Goal: Task Accomplishment & Management: Complete application form

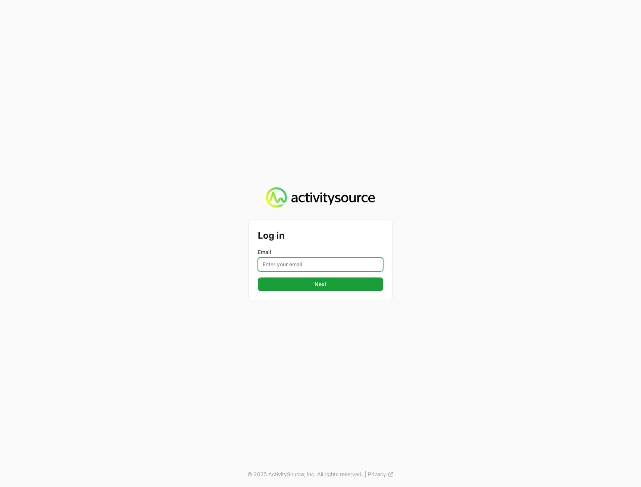
click at [319, 262] on input "Email" at bounding box center [320, 264] width 125 height 14
type input "[PERSON_NAME][EMAIL_ADDRESS][DOMAIN_NAME]"
click at [320, 296] on div "Log in Email [PERSON_NAME][EMAIL_ADDRESS][DOMAIN_NAME] Next" at bounding box center [320, 260] width 143 height 80
click at [323, 278] on button "Next" at bounding box center [320, 283] width 125 height 13
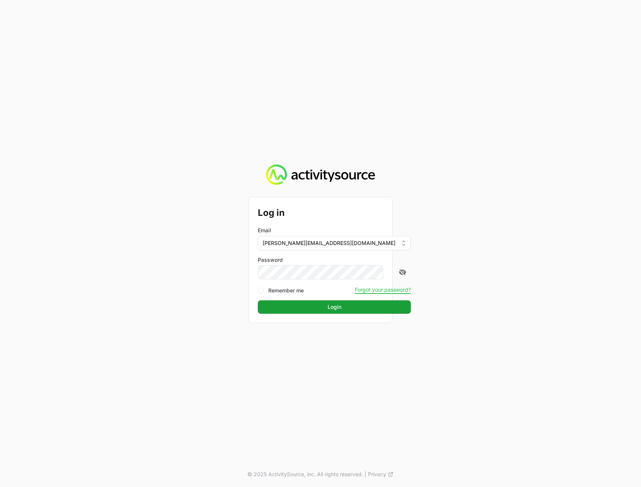
click at [531, 267] on div "Log in Email [PERSON_NAME][EMAIL_ADDRESS][DOMAIN_NAME] Password Remember me For…" at bounding box center [320, 243] width 641 height 487
click at [342, 312] on div "Log in Email [PERSON_NAME][EMAIL_ADDRESS][DOMAIN_NAME] Password Remember me For…" at bounding box center [320, 259] width 143 height 125
click at [342, 307] on button "Login" at bounding box center [334, 306] width 153 height 13
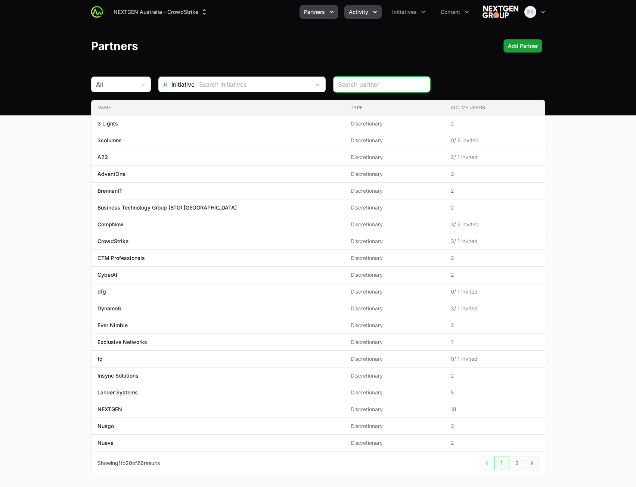
click at [366, 13] on span "Activity" at bounding box center [358, 11] width 19 height 7
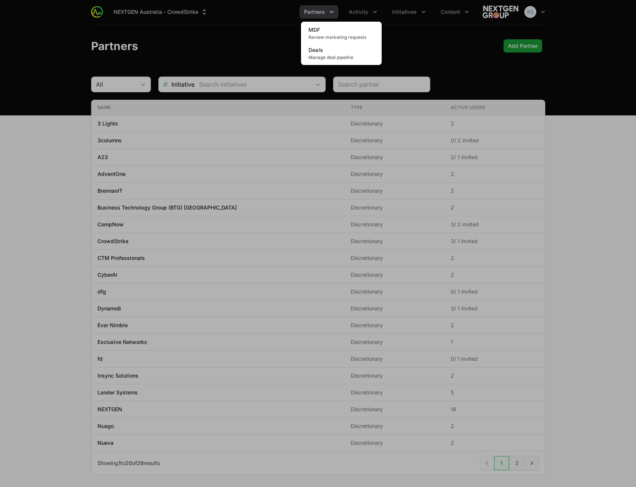
click at [424, 53] on div "Activity menu" at bounding box center [318, 243] width 636 height 487
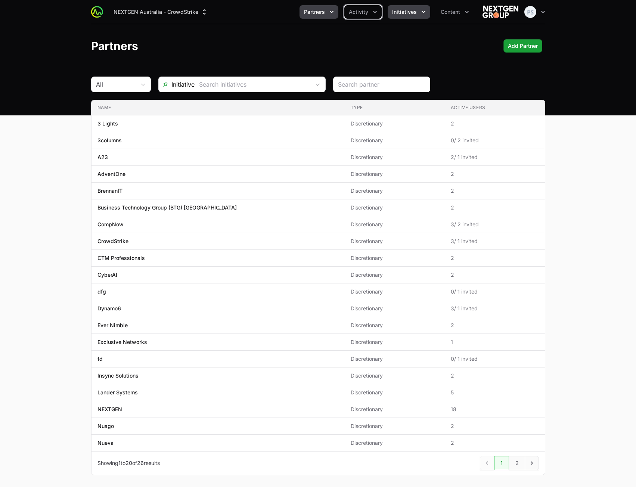
click at [401, 17] on button "Initiatives" at bounding box center [408, 11] width 43 height 13
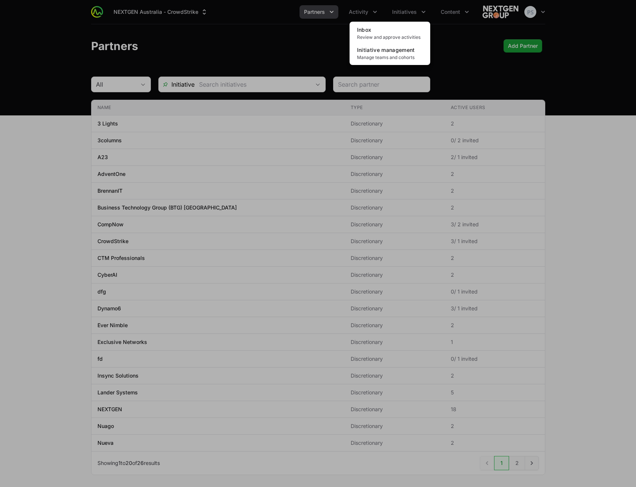
click at [195, 47] on div "Initiatives menu" at bounding box center [318, 243] width 636 height 487
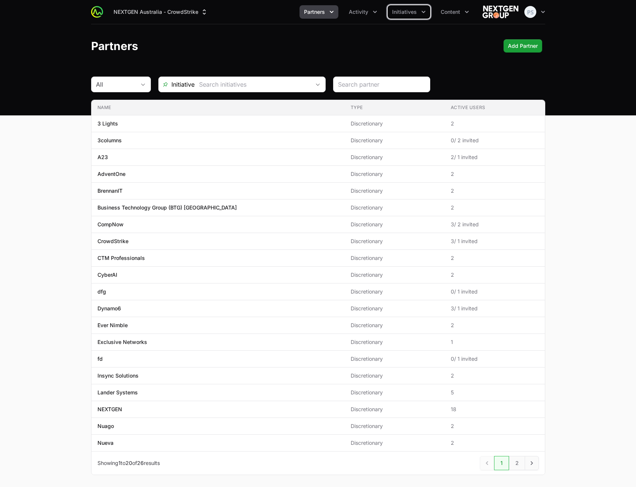
click at [316, 15] on span "Partners" at bounding box center [314, 11] width 21 height 7
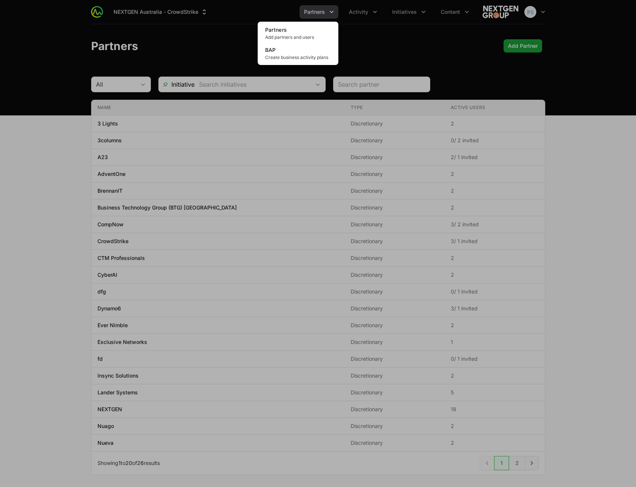
click at [394, 30] on div "Partners menu" at bounding box center [318, 243] width 636 height 487
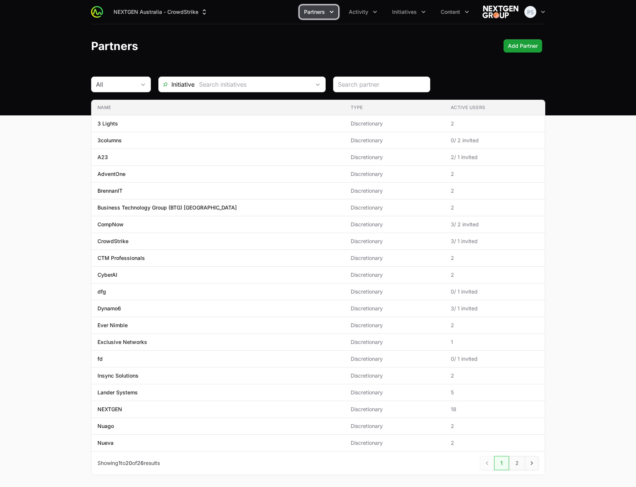
click at [323, 14] on span "Partners" at bounding box center [314, 11] width 21 height 7
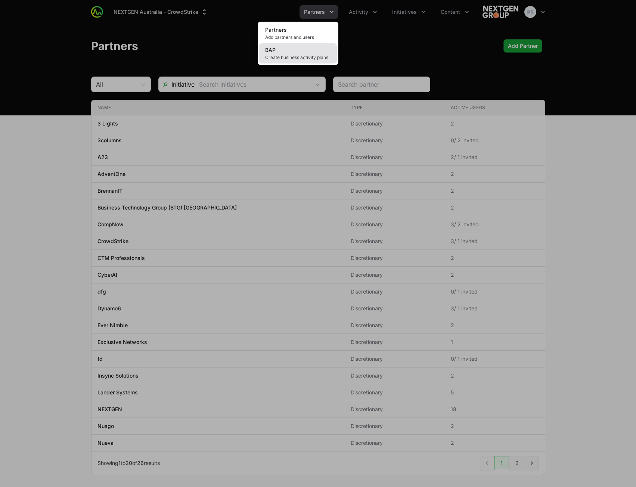
click at [305, 56] on span "Create business activity plans" at bounding box center [298, 57] width 66 height 6
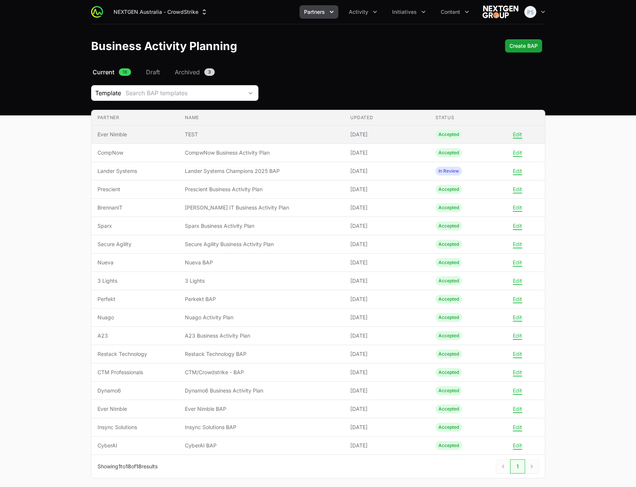
click at [272, 138] on td "Name TEST" at bounding box center [261, 134] width 165 height 18
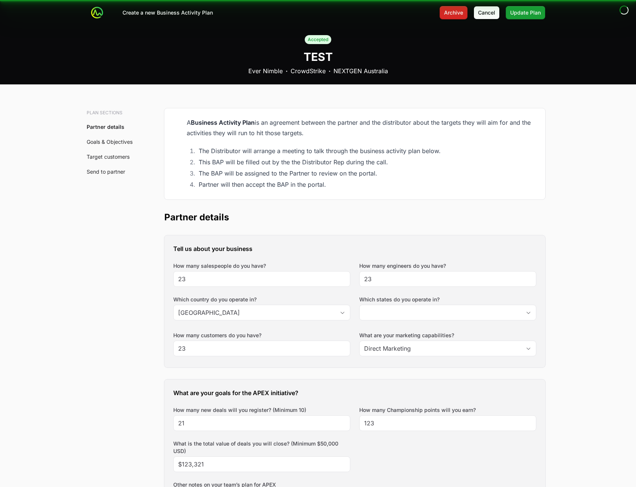
type input "Bay of Plenty"
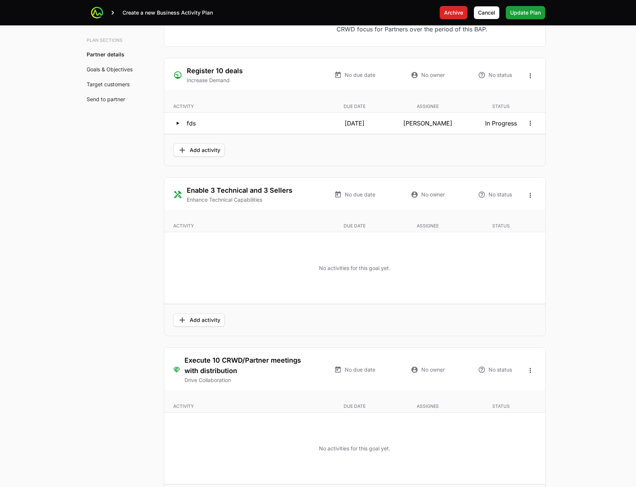
scroll to position [1769, 0]
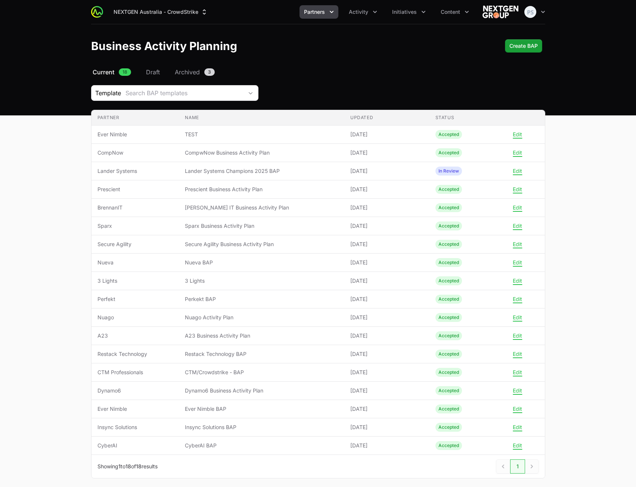
click at [331, 86] on div "Template Search BAP templates" at bounding box center [318, 93] width 454 height 16
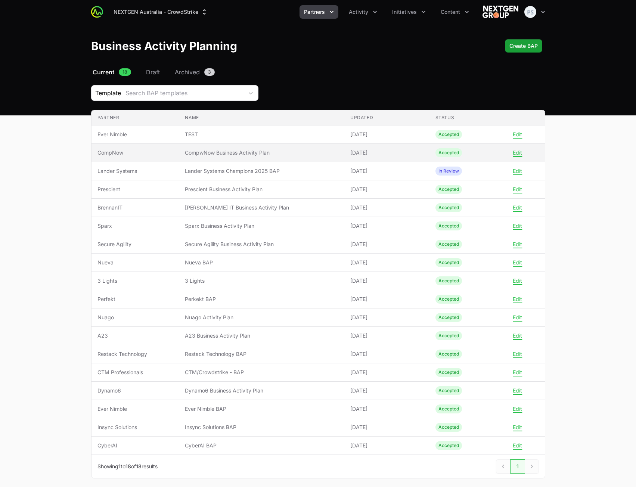
click at [273, 156] on td "Name CompwNow Business Activity Plan" at bounding box center [261, 153] width 165 height 18
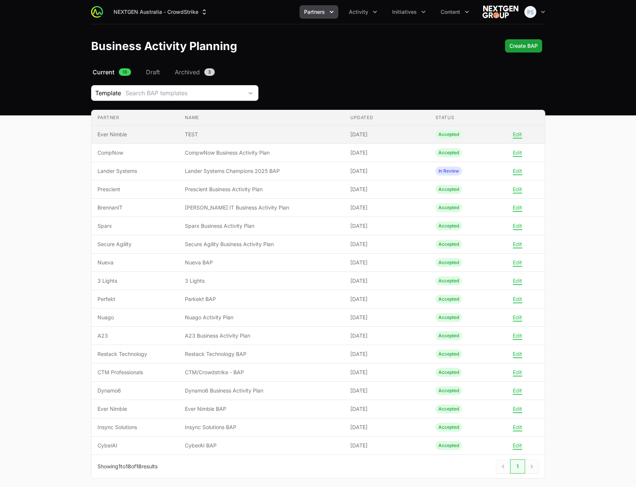
click at [297, 136] on span "TEST" at bounding box center [261, 134] width 153 height 7
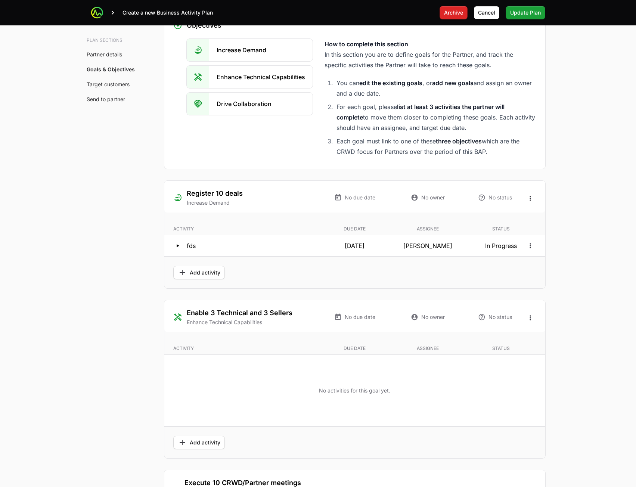
scroll to position [1344, 0]
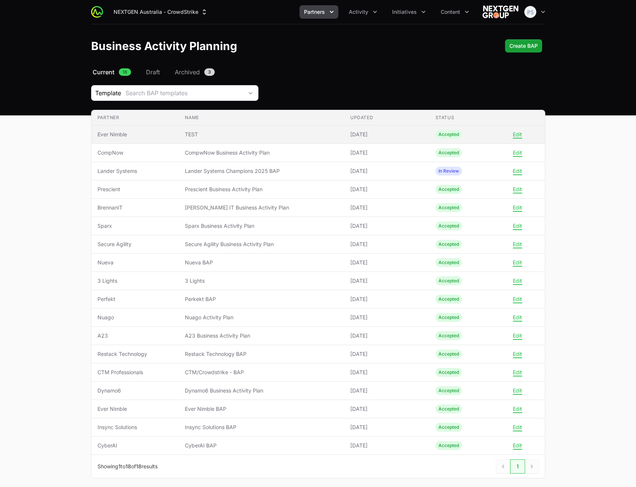
click at [265, 135] on span "TEST" at bounding box center [261, 134] width 153 height 7
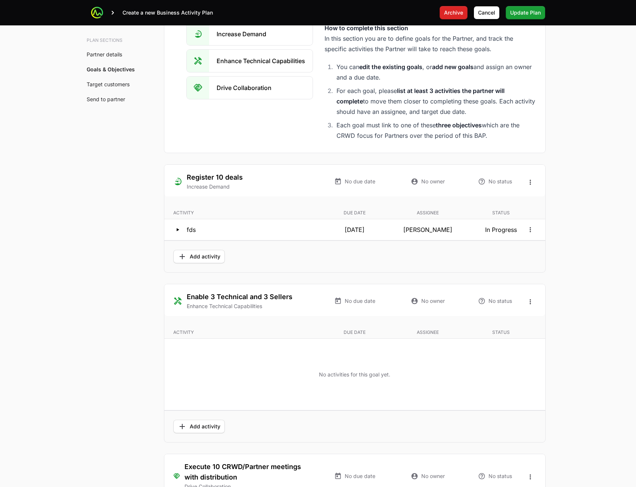
scroll to position [1306, 0]
